Goal: Task Accomplishment & Management: Use online tool/utility

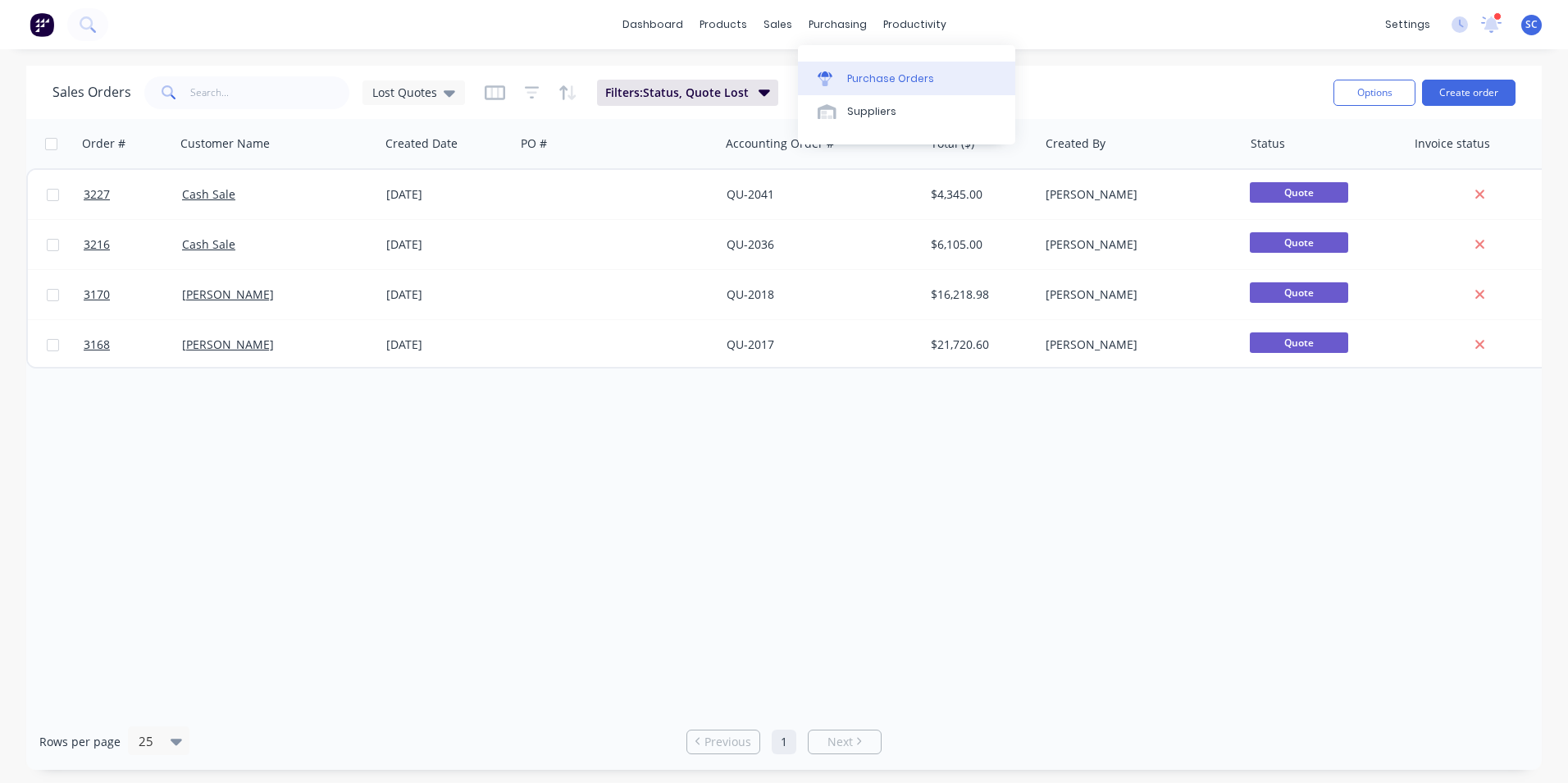
click at [845, 81] on link "Purchase Orders" at bounding box center [906, 78] width 217 height 33
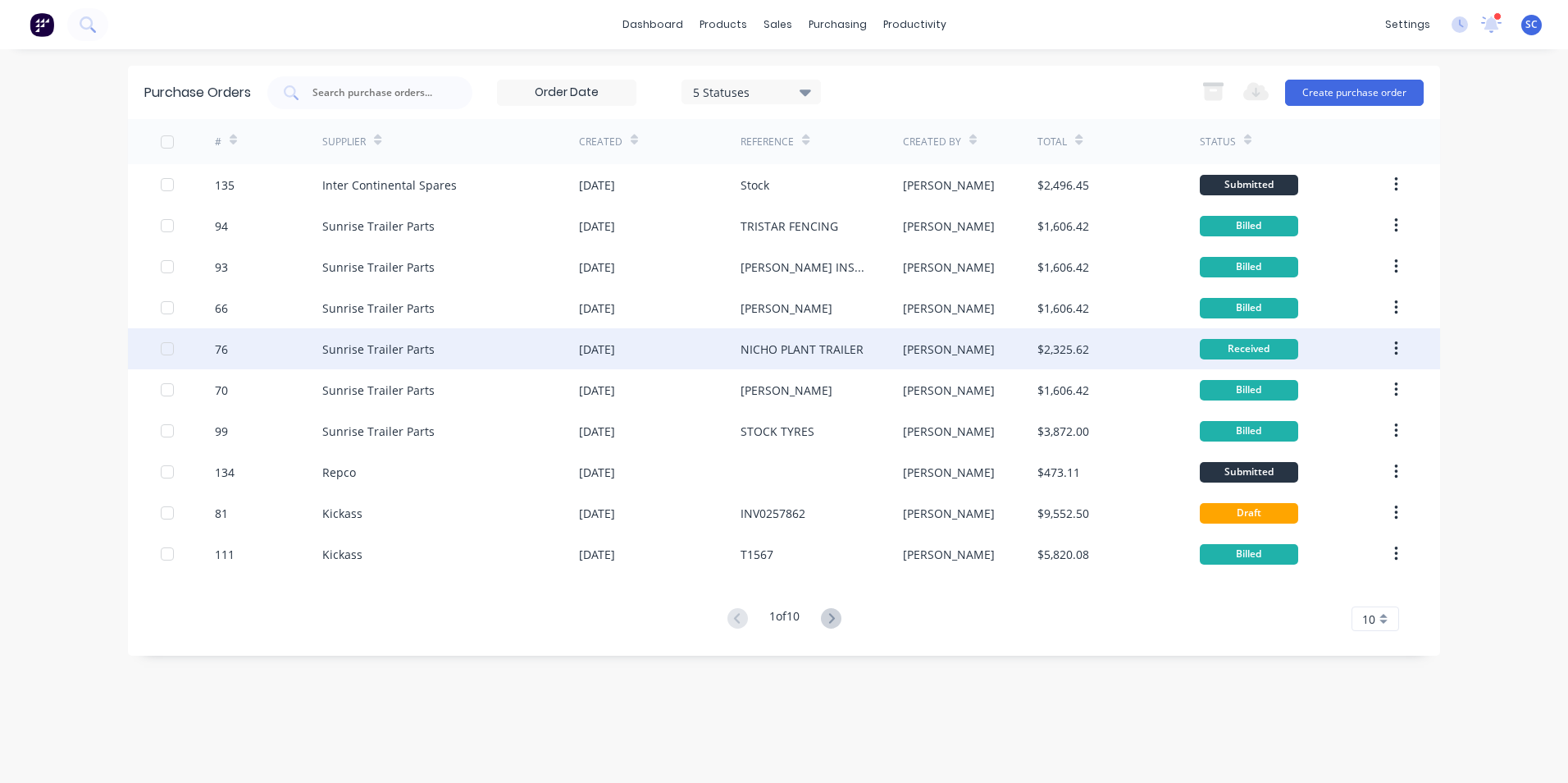
click at [1316, 344] on div "Received" at bounding box center [1293, 348] width 188 height 41
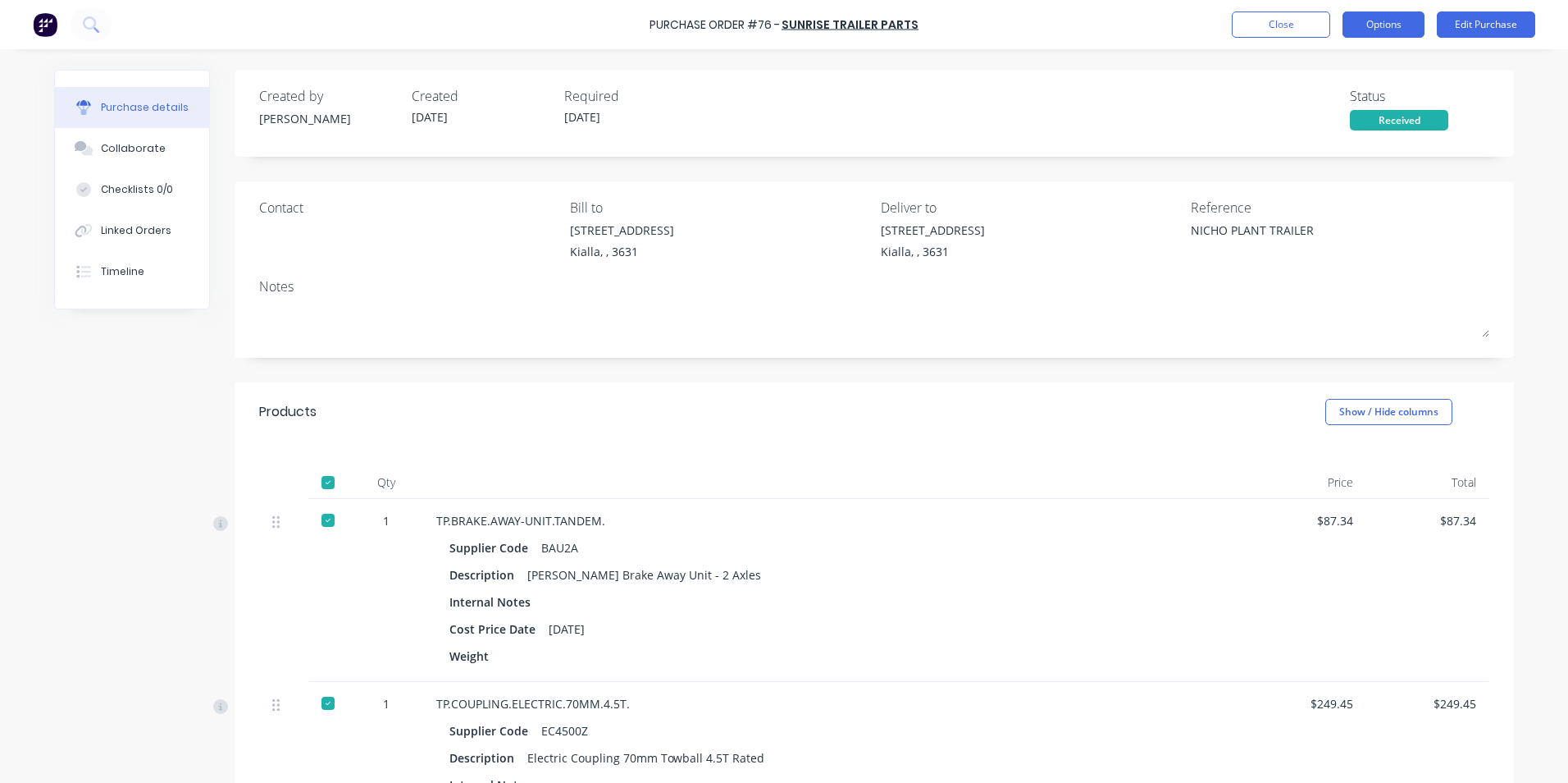
click at [1411, 33] on button "Options" at bounding box center [1383, 25] width 82 height 26
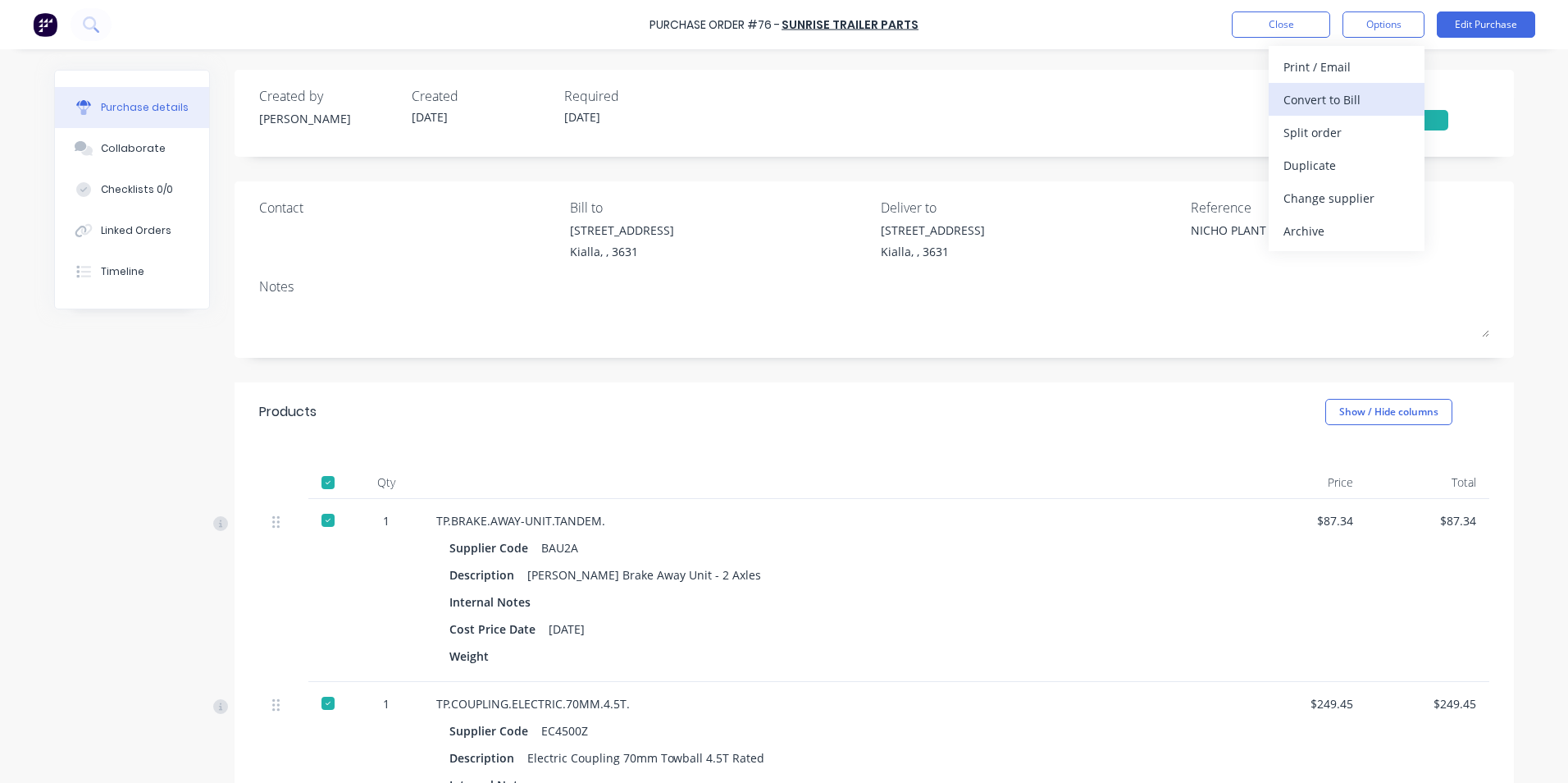
click at [1325, 94] on div "Convert to Bill" at bounding box center [1346, 100] width 127 height 24
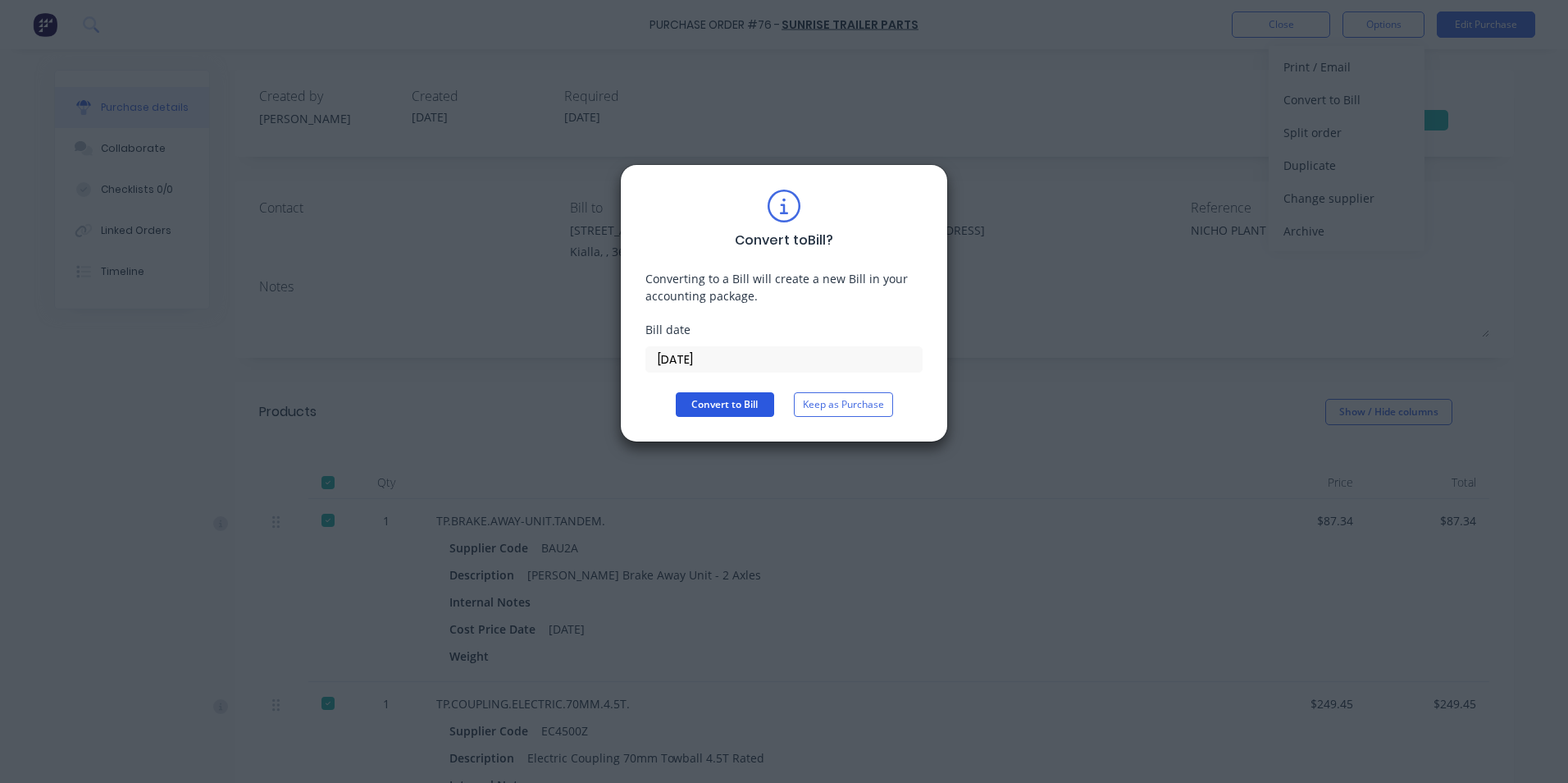
click at [718, 406] on button "Convert to Bill" at bounding box center [725, 404] width 99 height 25
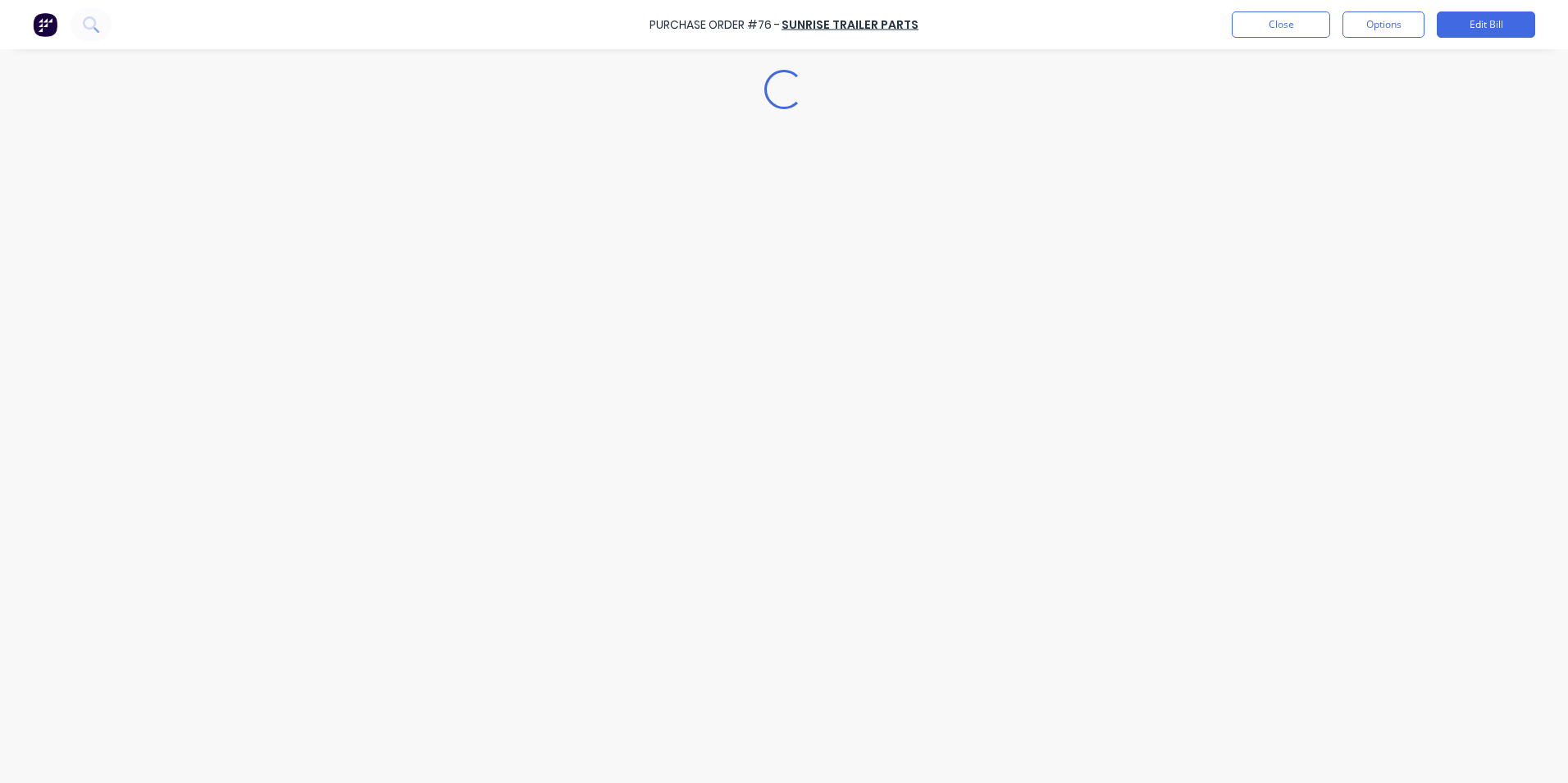
type textarea "x"
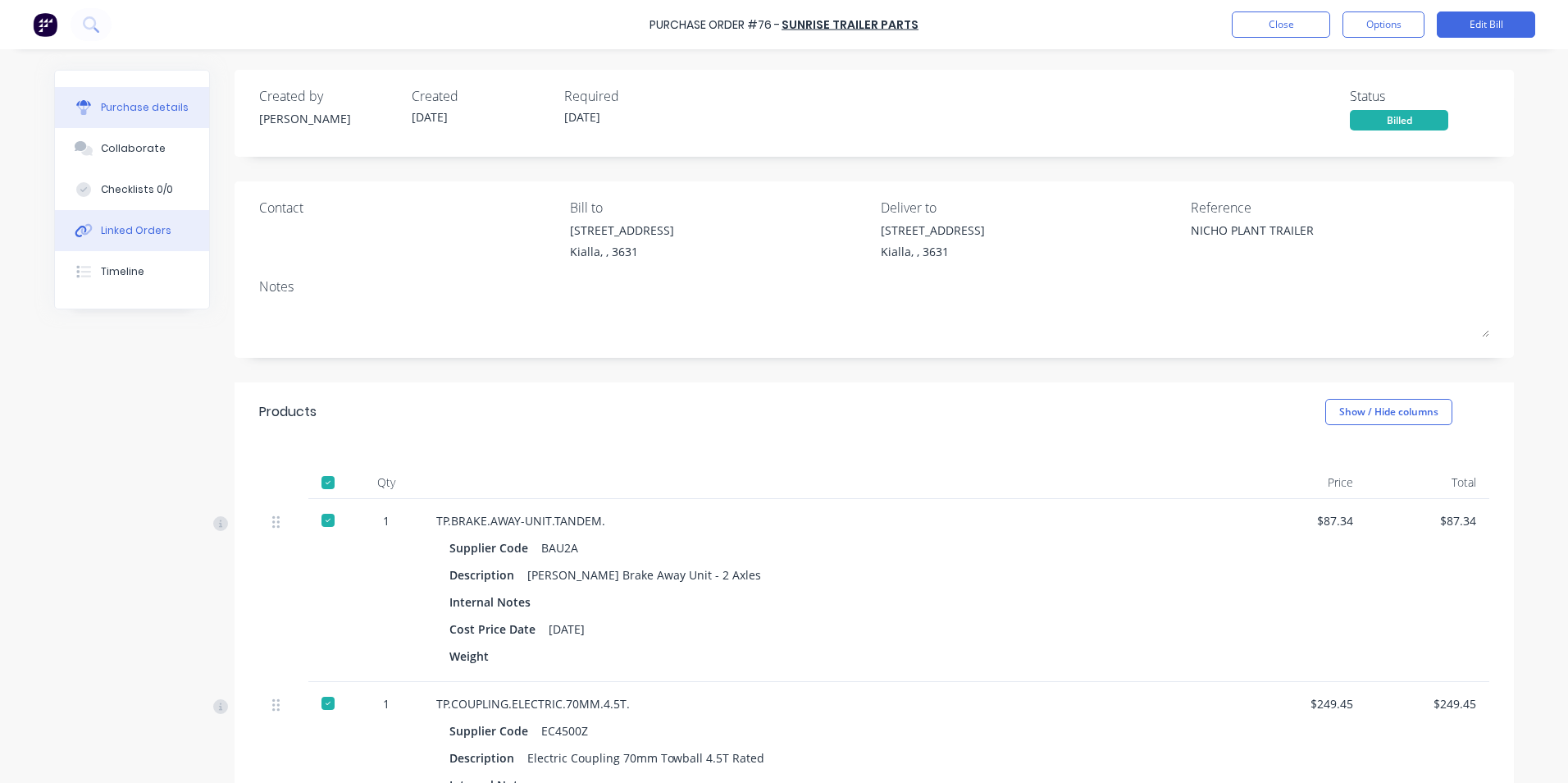
click at [152, 228] on div "Linked Orders" at bounding box center [136, 230] width 71 height 15
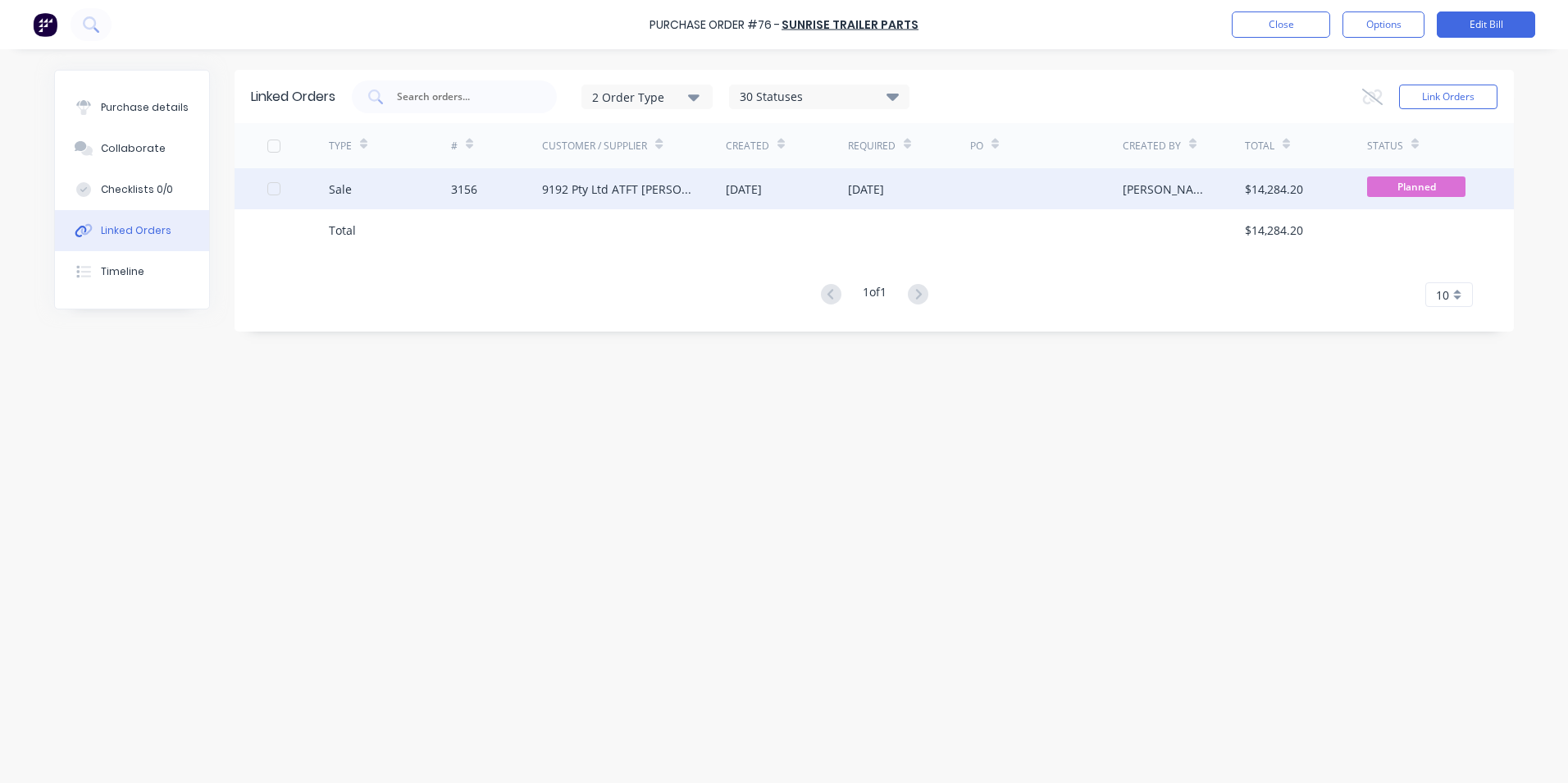
click at [488, 191] on div "3156" at bounding box center [496, 189] width 92 height 41
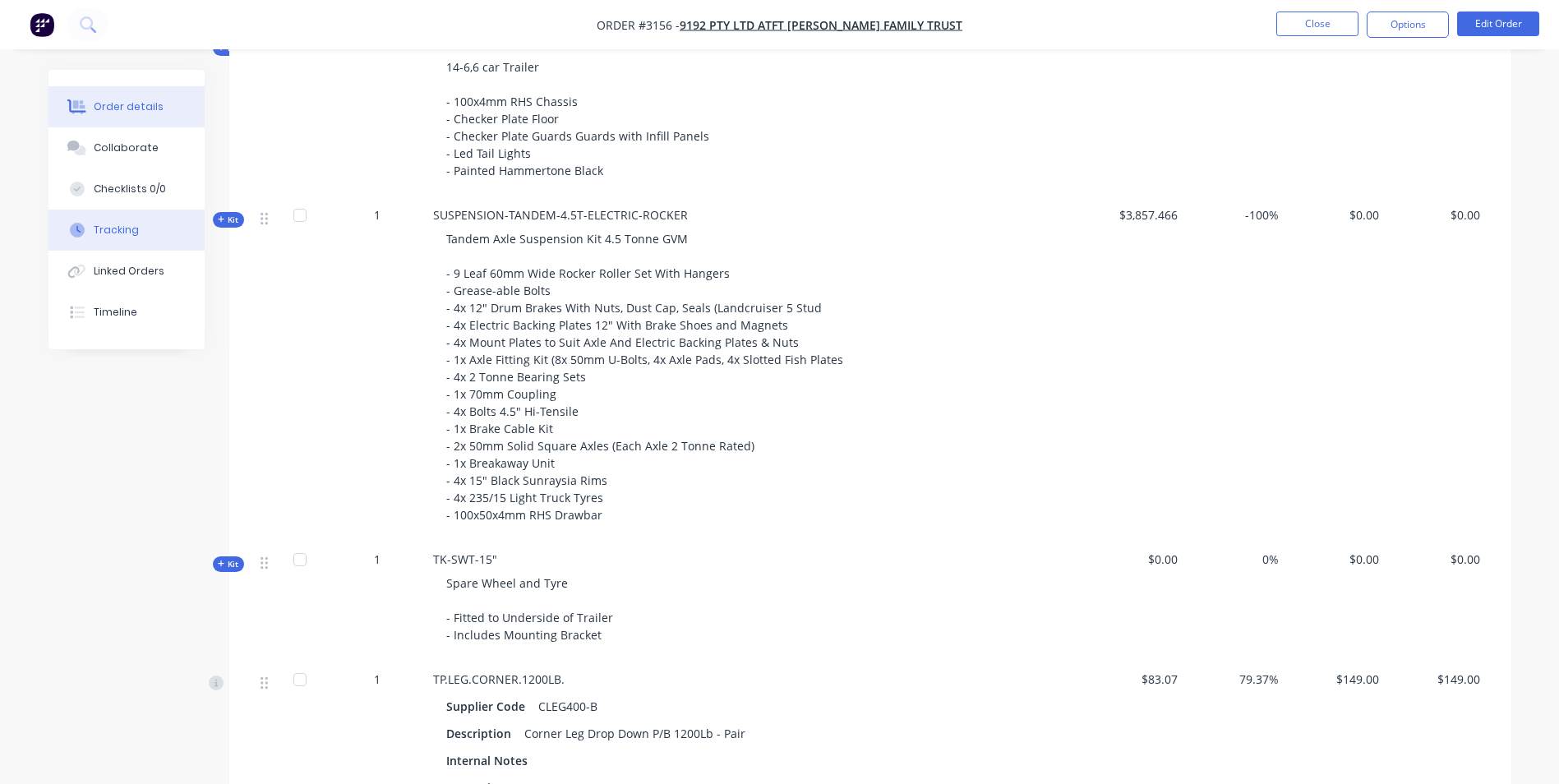
scroll to position [657, 0]
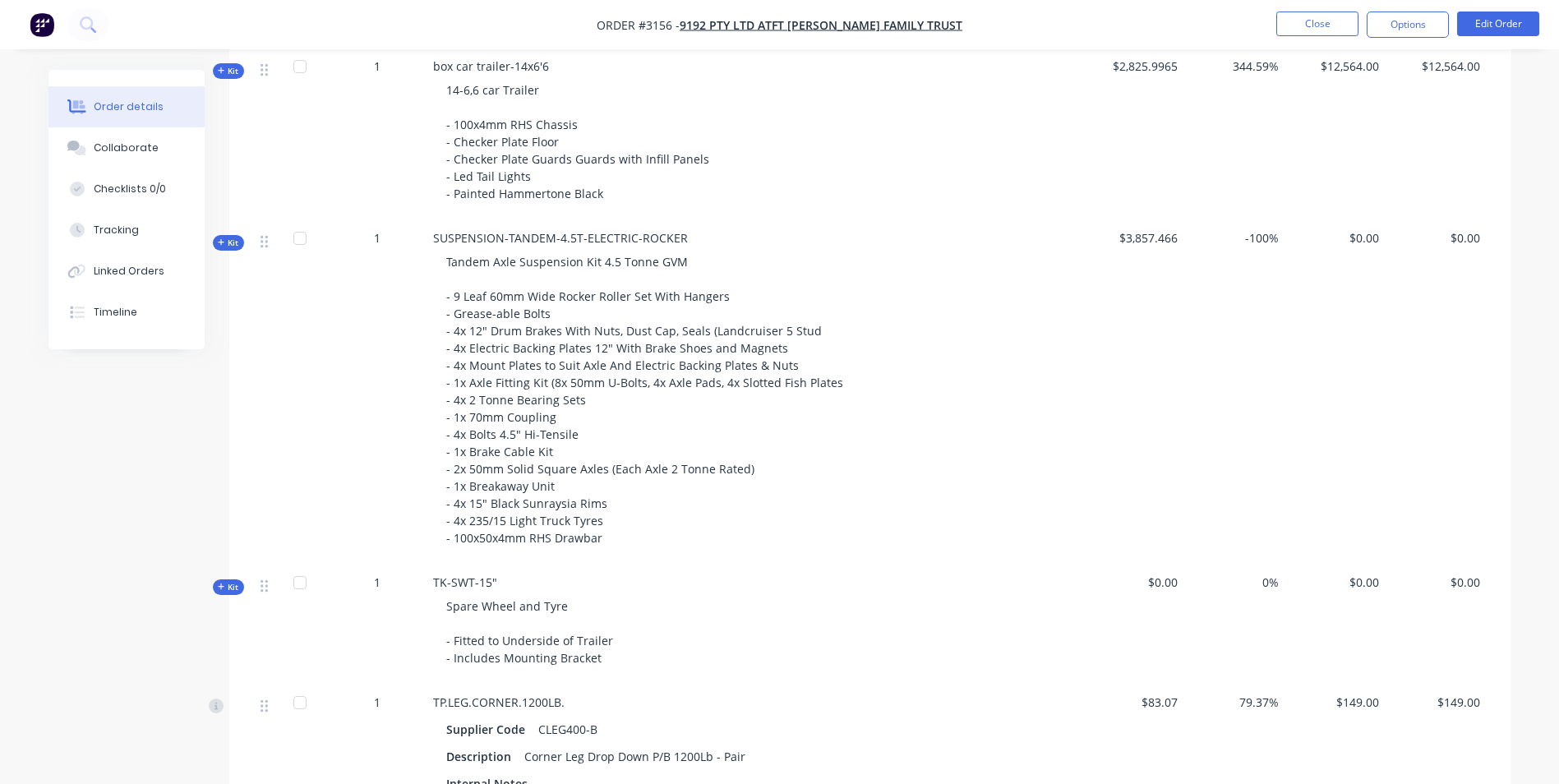
click at [227, 243] on span "Kit" at bounding box center [228, 243] width 21 height 12
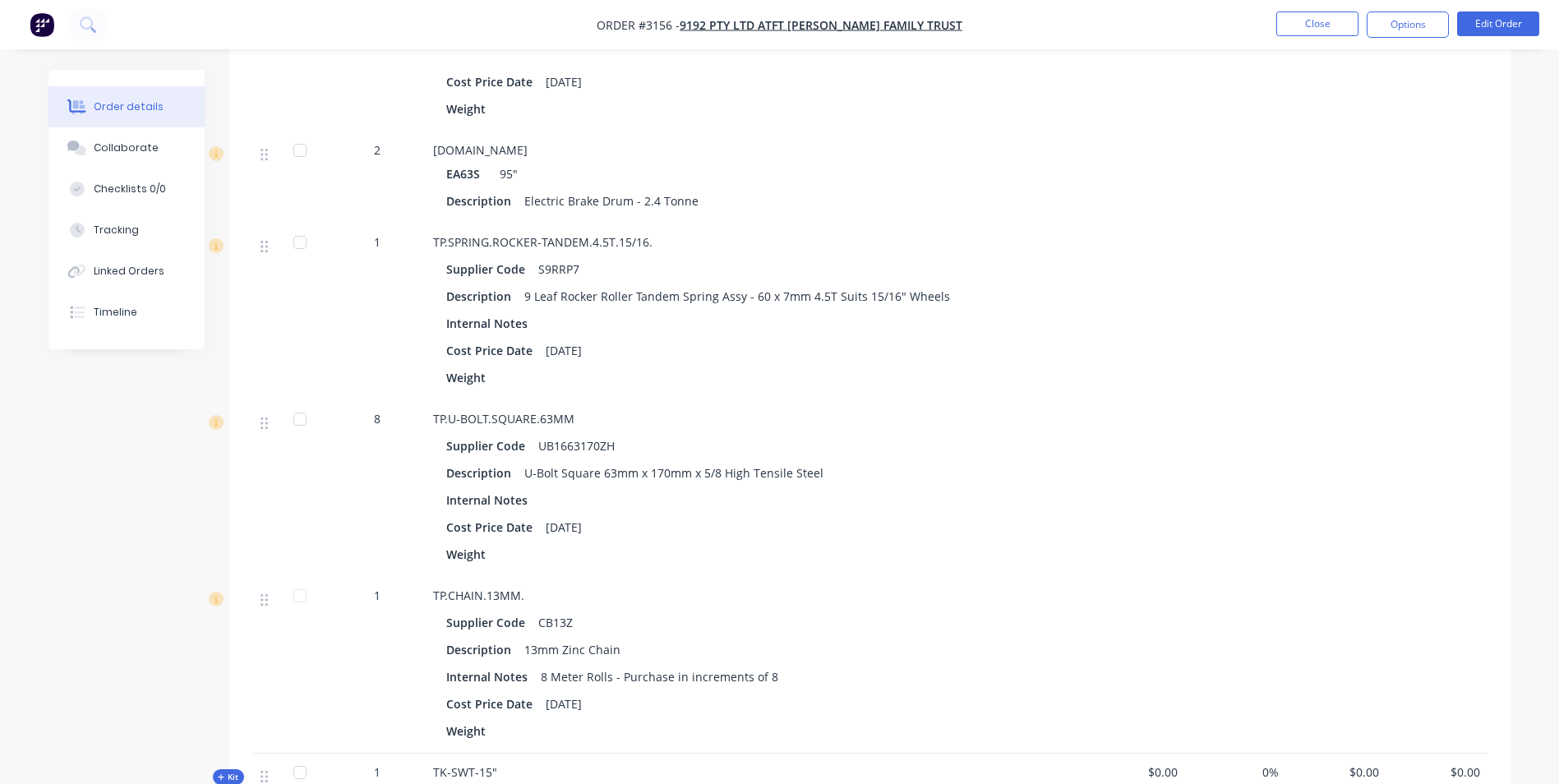
scroll to position [3204, 0]
